Goal: Task Accomplishment & Management: Use online tool/utility

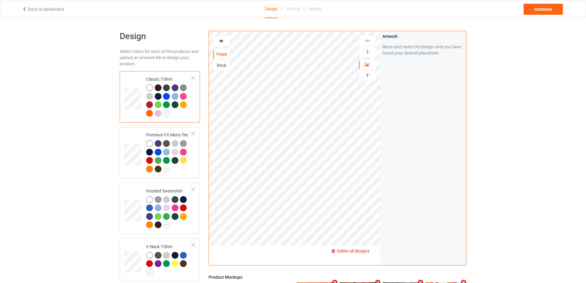
click at [369, 253] on span "Delete all designs" at bounding box center [353, 250] width 33 height 5
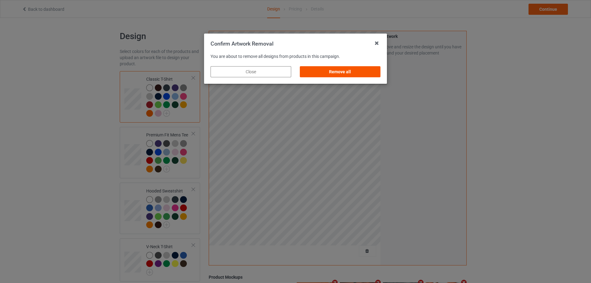
click at [339, 68] on div "Remove all" at bounding box center [340, 71] width 81 height 11
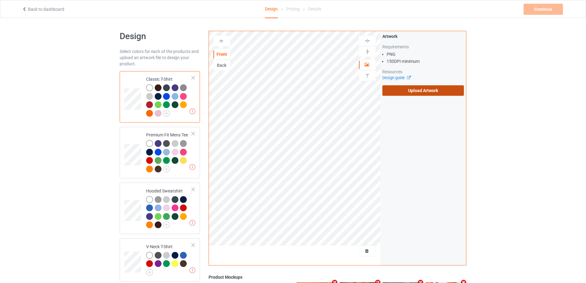
click at [394, 86] on label "Upload Artwork" at bounding box center [423, 90] width 82 height 10
click at [0, 0] on input "Upload Artwork" at bounding box center [0, 0] width 0 height 0
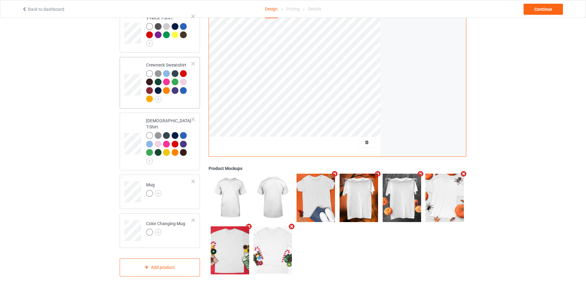
scroll to position [229, 0]
click at [184, 185] on td "Mug" at bounding box center [169, 190] width 53 height 26
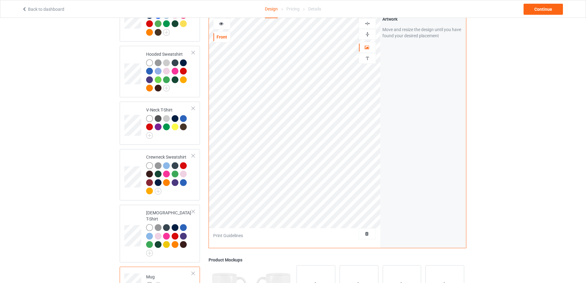
scroll to position [106, 0]
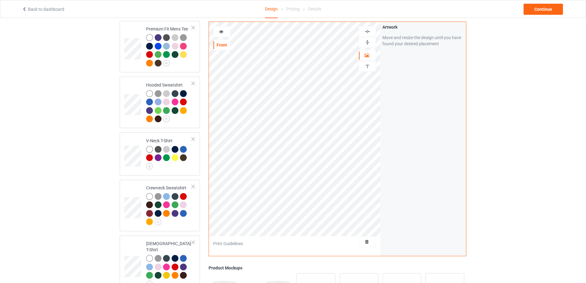
click at [369, 42] on img at bounding box center [368, 42] width 6 height 6
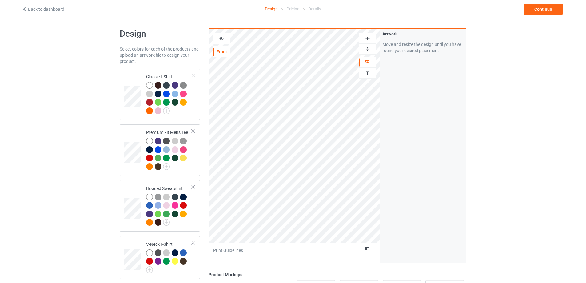
scroll to position [0, 0]
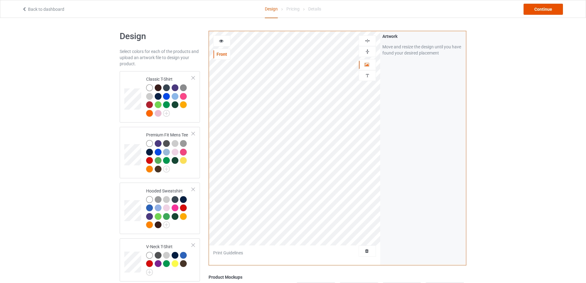
click at [543, 8] on div "Continue" at bounding box center [543, 9] width 39 height 11
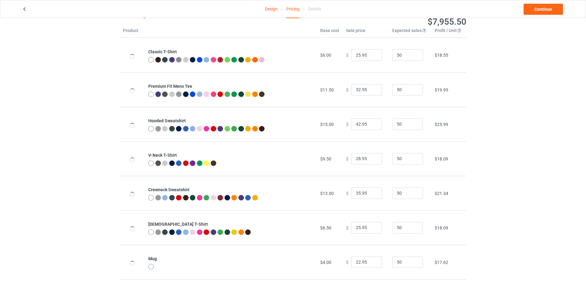
scroll to position [66, 0]
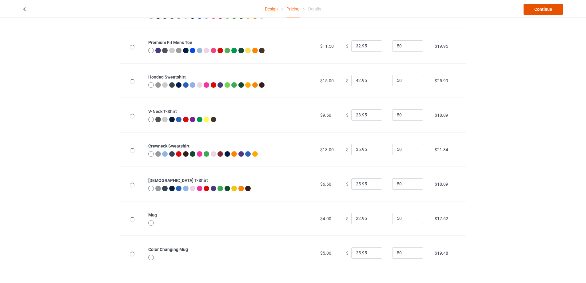
click at [548, 12] on link "Continue" at bounding box center [543, 9] width 39 height 11
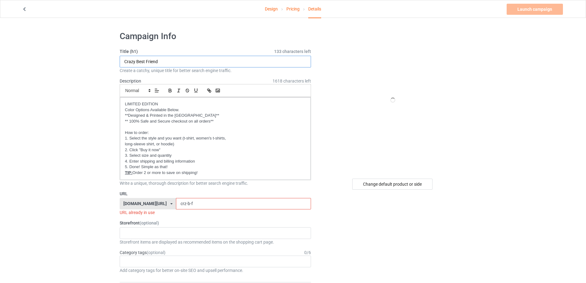
drag, startPoint x: 168, startPoint y: 61, endPoint x: 110, endPoint y: 63, distance: 58.2
type input "Black Cat"
drag, startPoint x: 200, startPoint y: 204, endPoint x: 158, endPoint y: 199, distance: 42.8
click at [158, 199] on div "[DOMAIN_NAME][URL] [DOMAIN_NAME][URL] [DOMAIN_NAME][URL] [DOMAIN_NAME][URL] [DO…" at bounding box center [215, 204] width 191 height 12
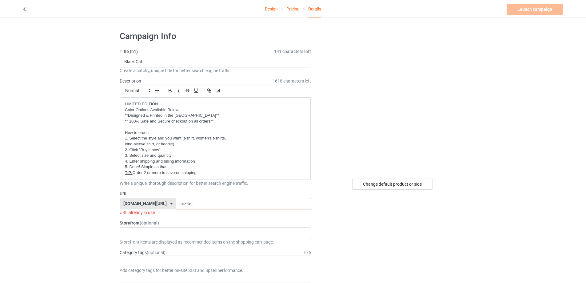
paste input "Black Cat"
drag, startPoint x: 185, startPoint y: 202, endPoint x: 147, endPoint y: 201, distance: 37.8
click at [148, 201] on div "[DOMAIN_NAME][URL] [DOMAIN_NAME][URL] [DOMAIN_NAME][URL] [DOMAIN_NAME][URL] [DO…" at bounding box center [215, 204] width 191 height 12
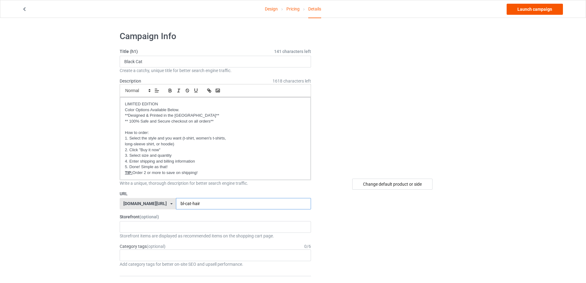
type input "bl-cat-hair"
click at [530, 11] on link "Launch campaign" at bounding box center [535, 9] width 56 height 11
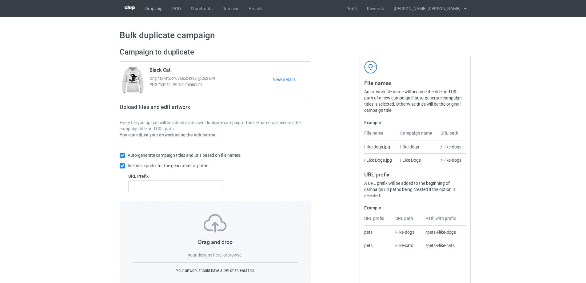
click at [237, 255] on label "browse" at bounding box center [234, 254] width 14 height 5
click at [0, 0] on input "browse" at bounding box center [0, 0] width 0 height 0
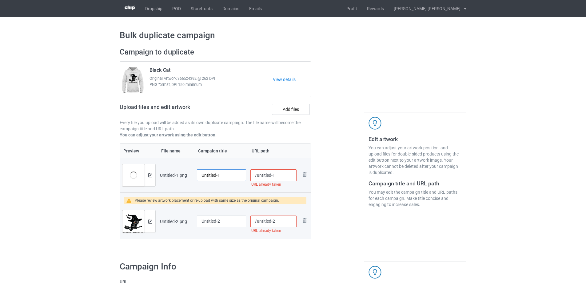
drag, startPoint x: 230, startPoint y: 174, endPoint x: 187, endPoint y: 176, distance: 43.1
click at [187, 176] on tr "Preview and edit artwork Untitled-1.png Untitled-1 /untitled-1 URL already take…" at bounding box center [215, 175] width 191 height 34
click at [150, 221] on img at bounding box center [150, 221] width 4 height 4
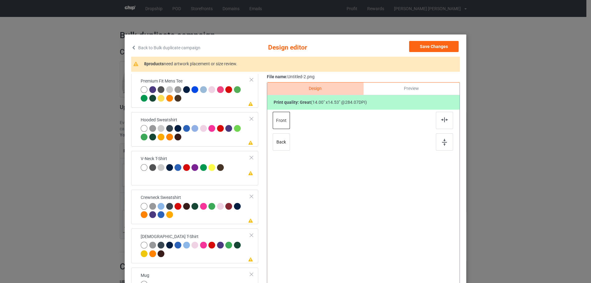
scroll to position [66, 0]
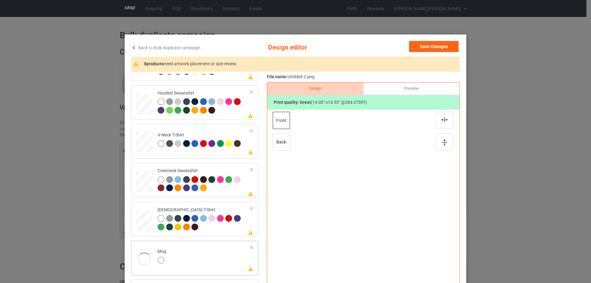
click at [182, 260] on td "Please review artwork placement Mug" at bounding box center [203, 256] width 99 height 27
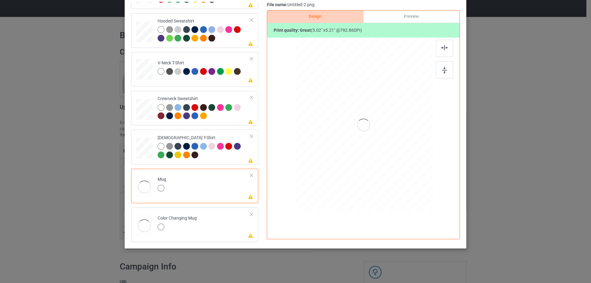
scroll to position [41, 0]
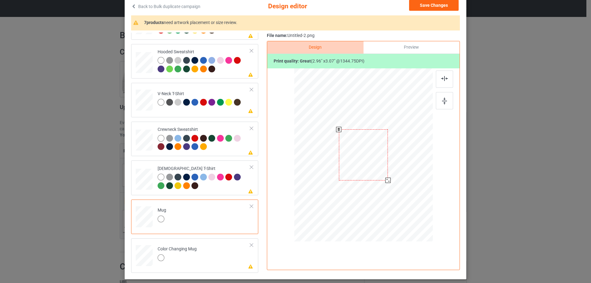
drag, startPoint x: 401, startPoint y: 197, endPoint x: 394, endPoint y: 164, distance: 34.0
click at [394, 164] on div at bounding box center [363, 155] width 138 height 58
drag, startPoint x: 361, startPoint y: 150, endPoint x: 398, endPoint y: 150, distance: 36.9
click at [398, 150] on div at bounding box center [400, 154] width 49 height 51
click at [445, 100] on img at bounding box center [444, 101] width 5 height 7
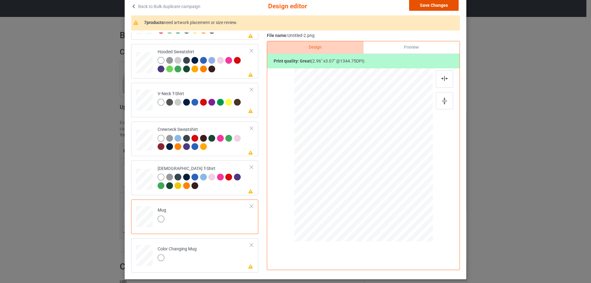
click at [430, 2] on button "Save Changes" at bounding box center [434, 5] width 50 height 11
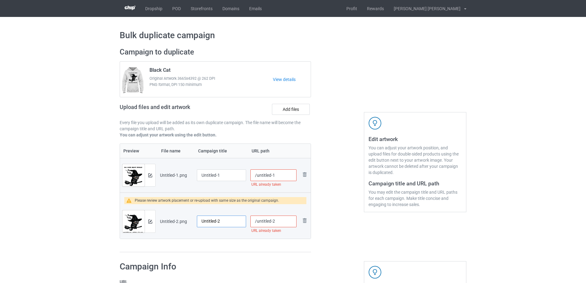
drag, startPoint x: 233, startPoint y: 221, endPoint x: 175, endPoint y: 221, distance: 57.2
click at [175, 221] on tr "Preview and edit artwork Untitled-2.png Untitled-2 /untitled-2 URL already take…" at bounding box center [215, 221] width 191 height 34
type input "Ư"
type input "Witch Face"
drag, startPoint x: 273, startPoint y: 219, endPoint x: 257, endPoint y: 221, distance: 16.1
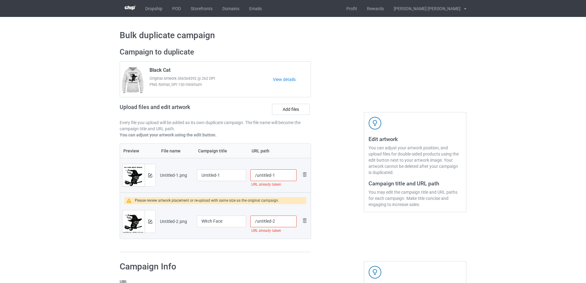
click at [257, 221] on input "/untitled-2" at bounding box center [273, 221] width 46 height 12
type input "/wt-fa"
click at [150, 174] on img at bounding box center [150, 175] width 4 height 4
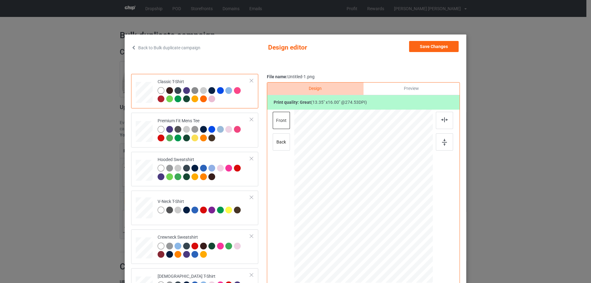
click at [134, 47] on link "Back to Bulk duplicate campaign" at bounding box center [165, 48] width 69 height 14
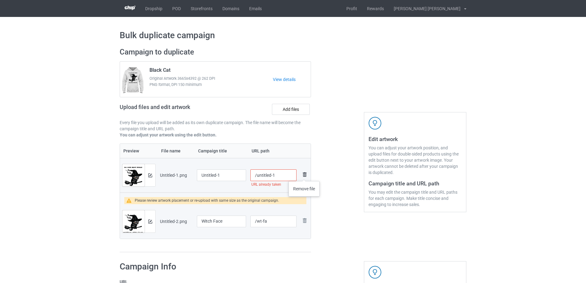
click at [304, 175] on img at bounding box center [304, 174] width 7 height 7
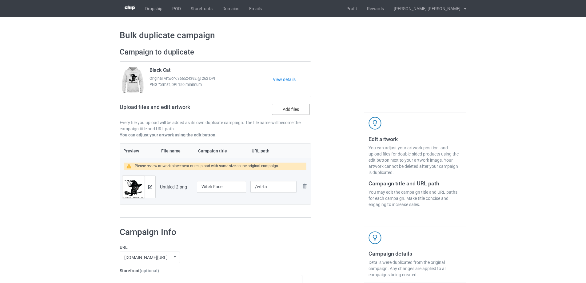
click at [295, 108] on label "Add files" at bounding box center [291, 109] width 38 height 11
click at [0, 0] on input "Add files" at bounding box center [0, 0] width 0 height 0
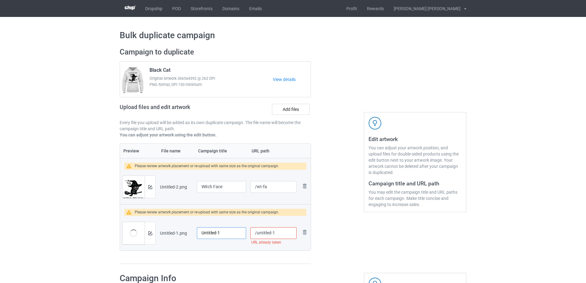
drag, startPoint x: 228, startPoint y: 233, endPoint x: 186, endPoint y: 230, distance: 42.0
click at [186, 230] on tr "Preview and edit artwork Untitled-1.png Untitled-1 /untitled-1 URL already take…" at bounding box center [215, 233] width 191 height 34
type input "Happy Meowloween"
drag, startPoint x: 280, startPoint y: 233, endPoint x: 257, endPoint y: 232, distance: 23.4
click at [257, 232] on input "/untitled-1" at bounding box center [273, 233] width 46 height 12
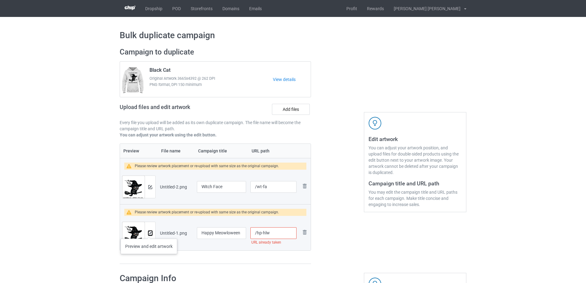
click at [149, 232] on img at bounding box center [150, 233] width 4 height 4
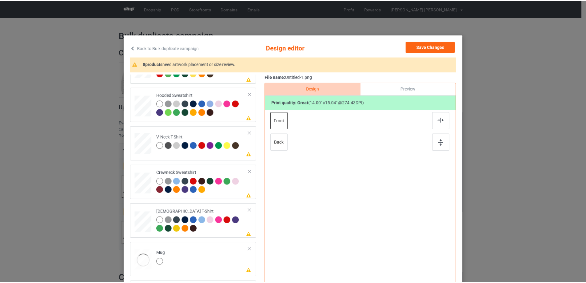
scroll to position [66, 0]
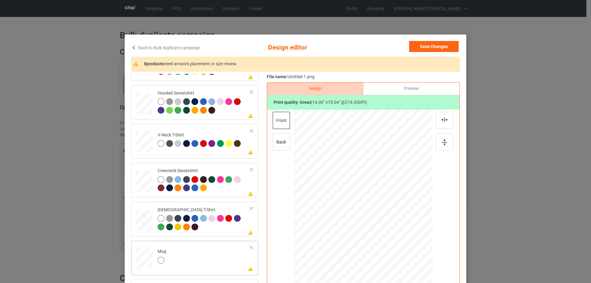
click at [201, 261] on td "Please review artwork placement Mug" at bounding box center [203, 256] width 99 height 27
drag, startPoint x: 403, startPoint y: 240, endPoint x: 389, endPoint y: 212, distance: 31.1
click at [389, 212] on div at bounding box center [363, 196] width 138 height 58
drag, startPoint x: 363, startPoint y: 202, endPoint x: 402, endPoint y: 203, distance: 38.5
click at [402, 203] on div at bounding box center [402, 197] width 44 height 48
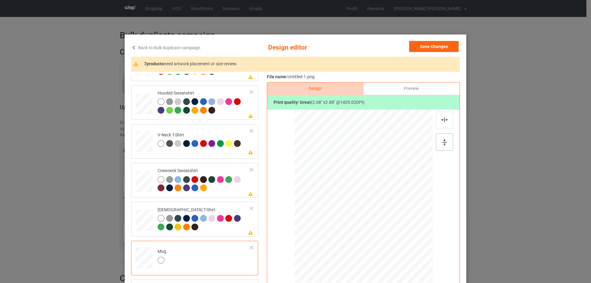
click at [444, 139] on img at bounding box center [444, 142] width 5 height 7
click at [421, 44] on button "Save Changes" at bounding box center [434, 46] width 50 height 11
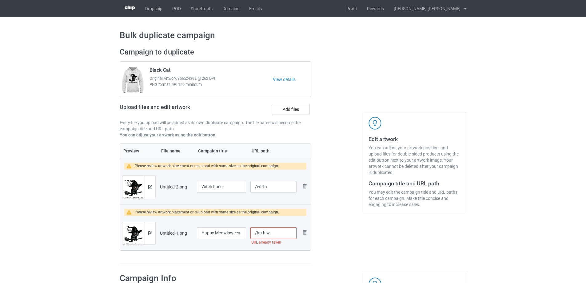
click at [276, 231] on input "/hp-hlw" at bounding box center [273, 233] width 46 height 12
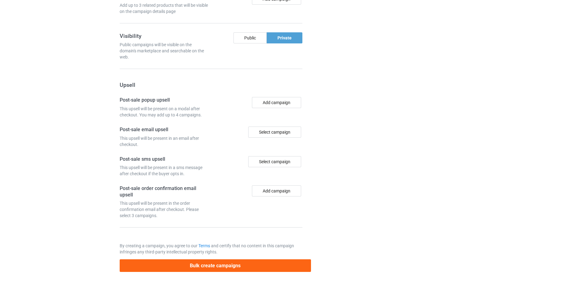
scroll to position [558, 0]
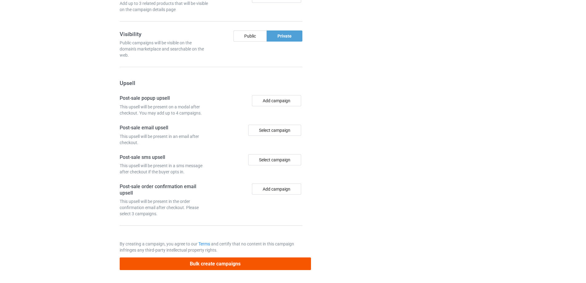
type input "/hp-hlw-"
click at [268, 265] on button "Bulk create campaigns" at bounding box center [215, 263] width 191 height 13
